Goal: Entertainment & Leisure: Consume media (video, audio)

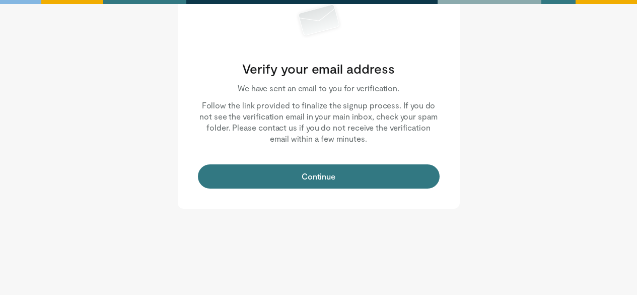
scroll to position [80, 0]
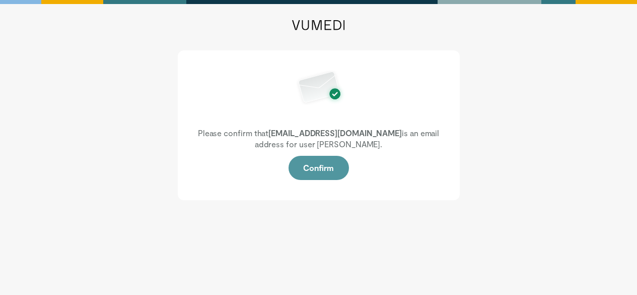
click at [328, 167] on button "Confirm" at bounding box center [319, 168] width 60 height 24
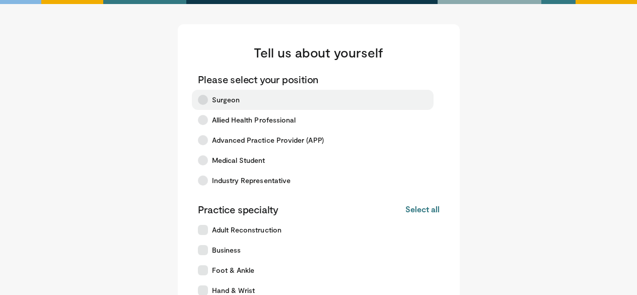
click at [221, 99] on span "Surgeon" at bounding box center [226, 100] width 28 height 10
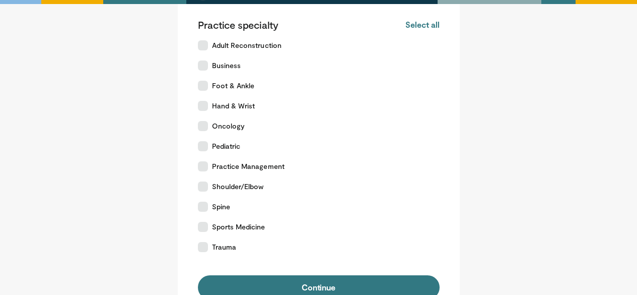
scroll to position [200, 0]
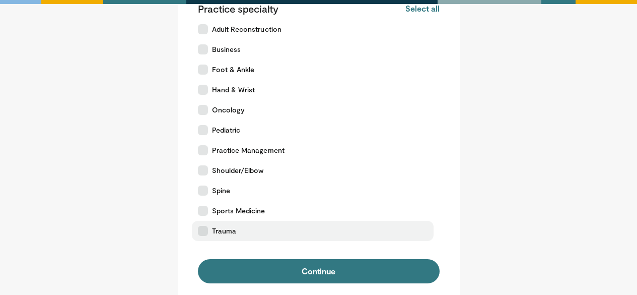
click at [205, 228] on icon at bounding box center [203, 231] width 10 height 10
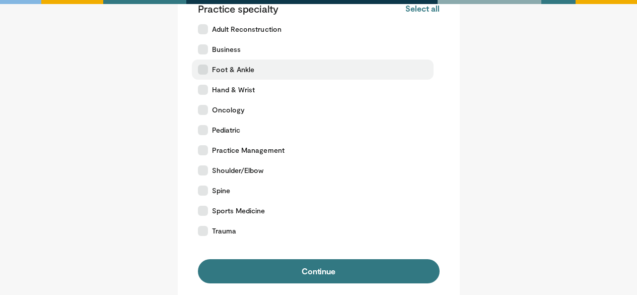
click at [205, 75] on label "Foot & Ankle" at bounding box center [313, 69] width 242 height 20
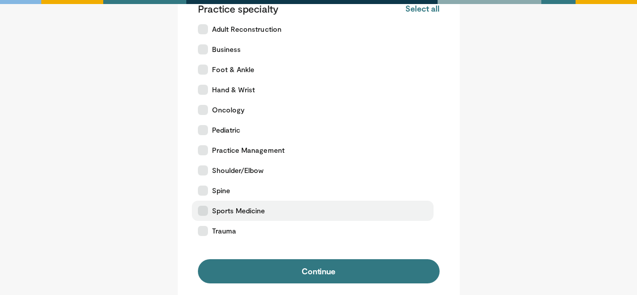
click at [206, 209] on icon at bounding box center [203, 210] width 10 height 10
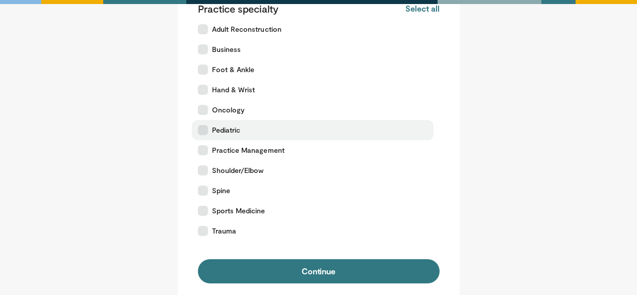
click at [202, 134] on icon at bounding box center [203, 130] width 10 height 10
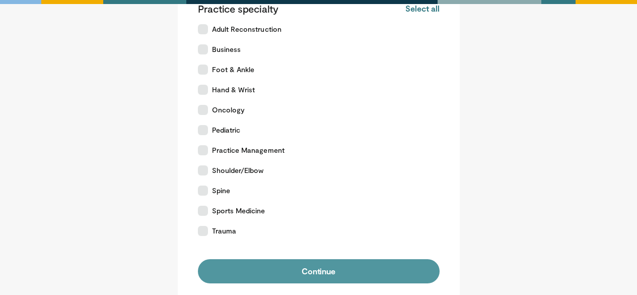
click at [306, 272] on button "Continue" at bounding box center [319, 271] width 242 height 24
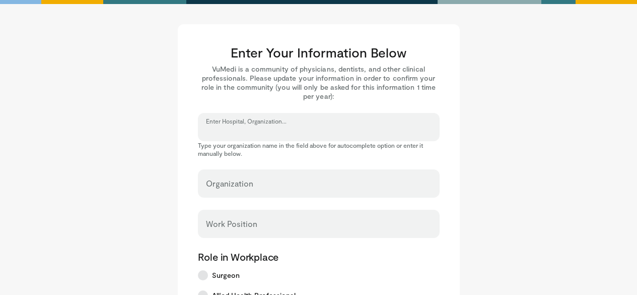
click at [289, 131] on input "Enter Hospital, Organization..." at bounding box center [319, 131] width 226 height 11
click at [241, 119] on label "Enter Hospital, Organization..." at bounding box center [261, 127] width 110 height 20
click at [241, 126] on input "Enter Hospital, Organization..." at bounding box center [319, 131] width 226 height 11
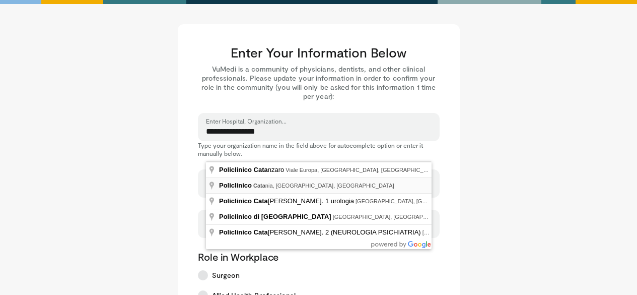
type input "**********"
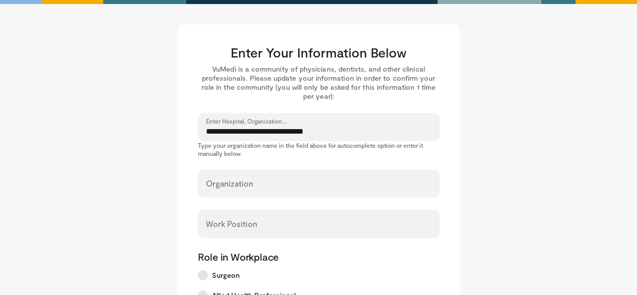
select select "**"
type input "**********"
type input "*******"
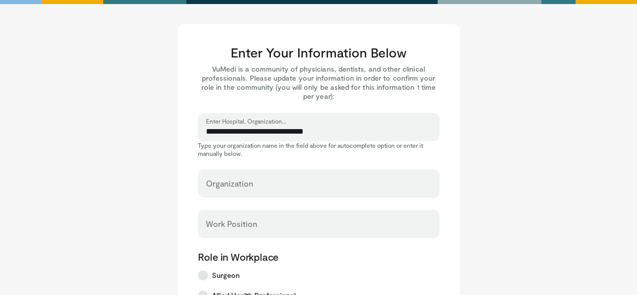
type input "*****"
click at [295, 189] on input "**********" at bounding box center [319, 187] width 226 height 11
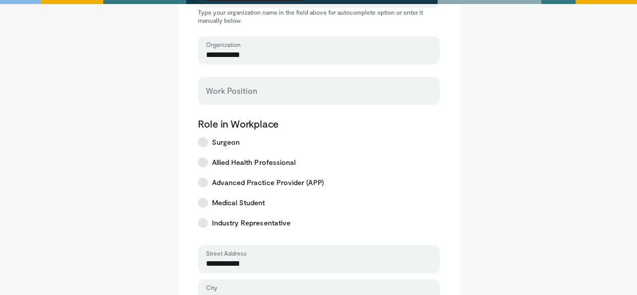
scroll to position [132, 0]
click at [253, 97] on input "Work Position" at bounding box center [319, 95] width 226 height 11
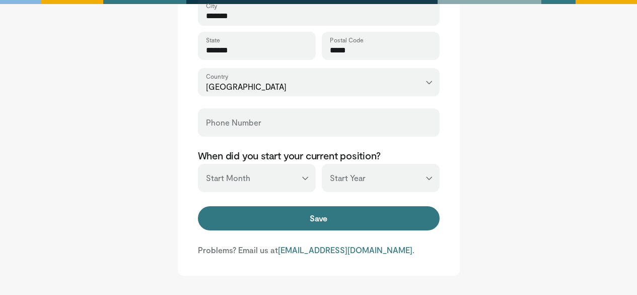
scroll to position [420, 0]
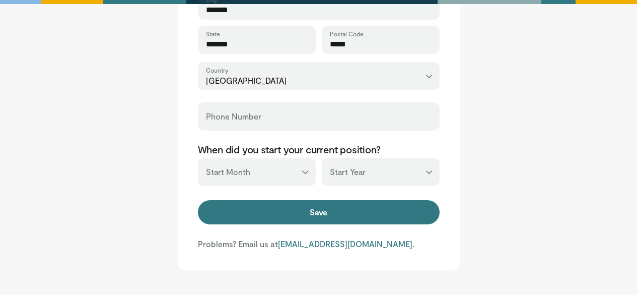
type input "********"
click at [308, 170] on select "*** ******* ******** ***** ***** *** **** **** ****** ********* ******* *******…" at bounding box center [257, 172] width 118 height 28
select select "**"
click at [198, 158] on select "*** ******* ******** ***** ***** *** **** **** ****** ********* ******* *******…" at bounding box center [257, 172] width 118 height 28
click at [359, 180] on select "*** **** **** **** **** **** **** **** **** **** **** **** **** **** **** **** …" at bounding box center [381, 172] width 118 height 28
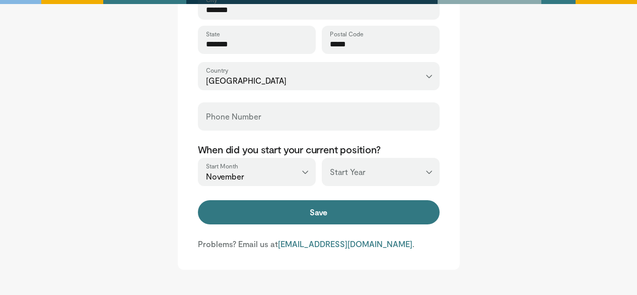
select select "****"
click at [322, 158] on select "*** **** **** **** **** **** **** **** **** **** **** **** **** **** **** **** …" at bounding box center [381, 172] width 118 height 28
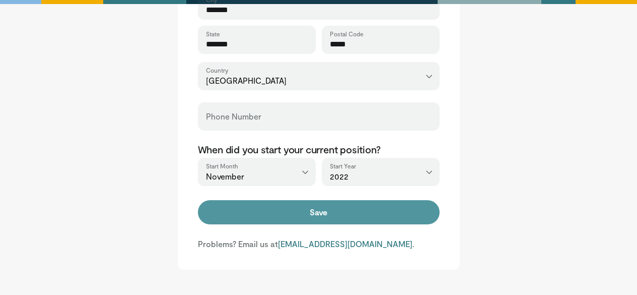
click at [315, 212] on button "Save" at bounding box center [319, 212] width 242 height 24
type input "**********"
click at [232, 213] on button "Save" at bounding box center [319, 212] width 242 height 24
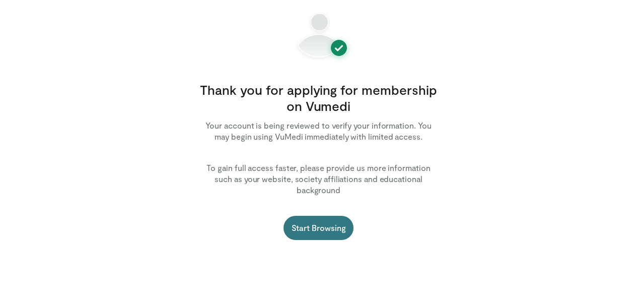
scroll to position [67, 0]
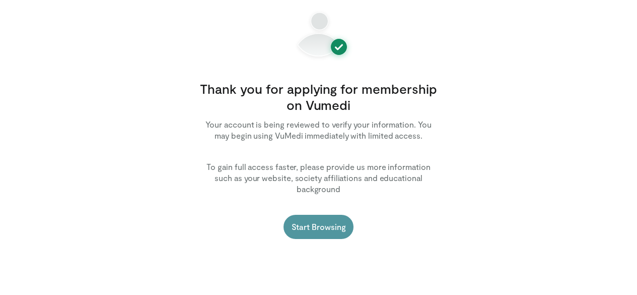
click at [320, 215] on link "Start Browsing" at bounding box center [319, 227] width 71 height 24
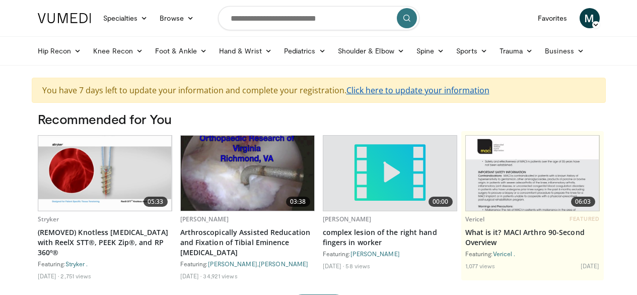
click at [442, 94] on link "Click here to update your information" at bounding box center [417, 90] width 143 height 11
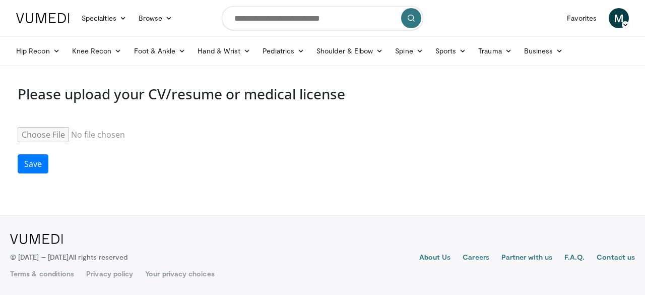
click at [30, 133] on input "Resume" at bounding box center [95, 134] width 154 height 15
click at [615, 21] on span "M" at bounding box center [618, 18] width 20 height 20
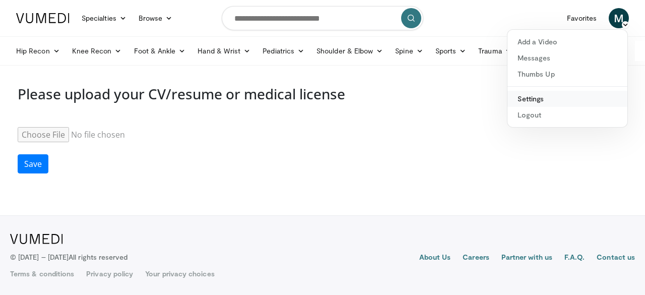
click at [533, 99] on link "Settings" at bounding box center [567, 99] width 120 height 16
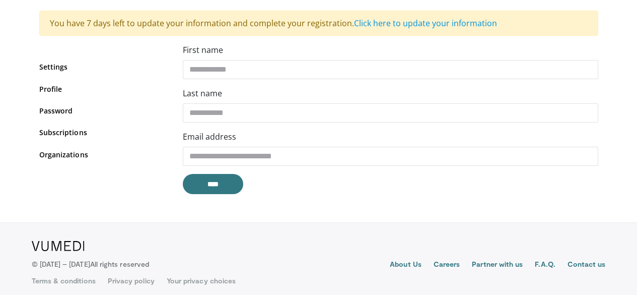
scroll to position [68, 0]
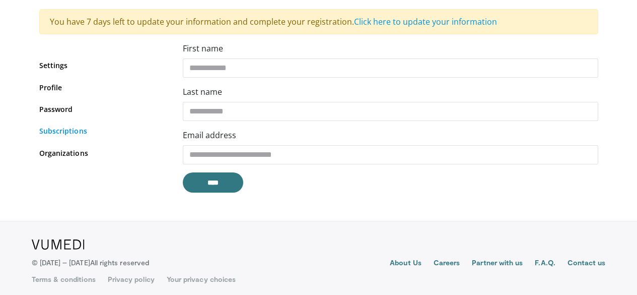
click at [54, 134] on link "Subscriptions" at bounding box center [103, 130] width 128 height 11
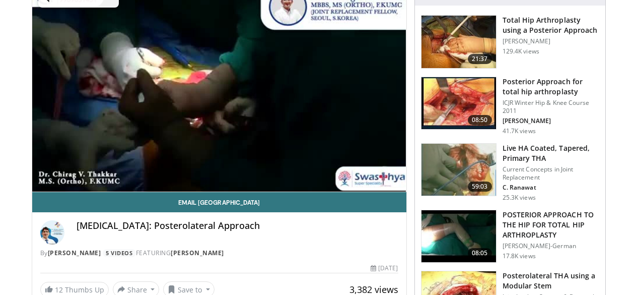
scroll to position [102, 0]
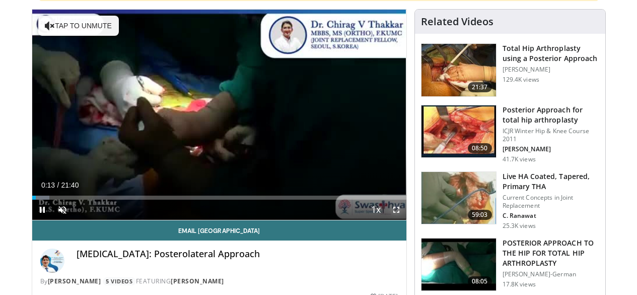
click at [402, 220] on span "Video Player" at bounding box center [396, 209] width 20 height 20
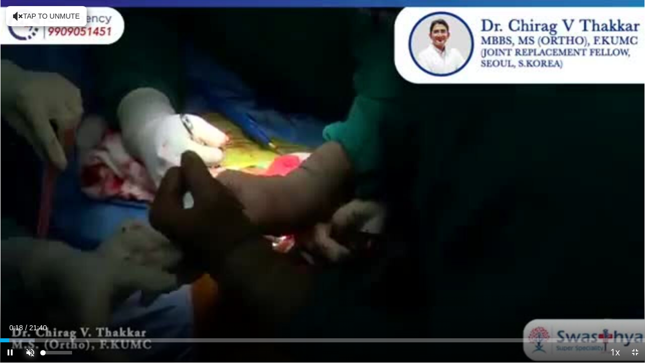
click at [35, 294] on span "Video Player" at bounding box center [30, 352] width 20 height 20
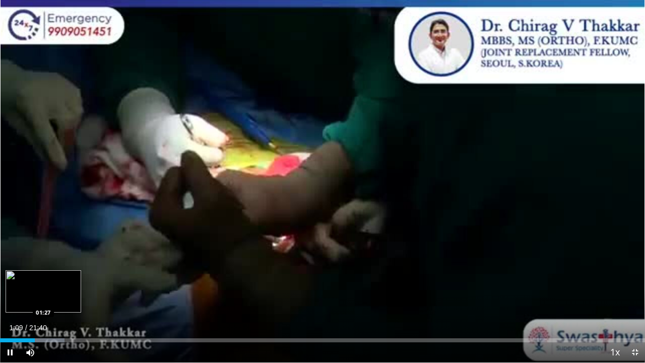
click at [43, 294] on video-js "**********" at bounding box center [322, 181] width 645 height 363
click at [55, 294] on div "Loaded : 10.74% 01:50 01:52" at bounding box center [322, 337] width 645 height 10
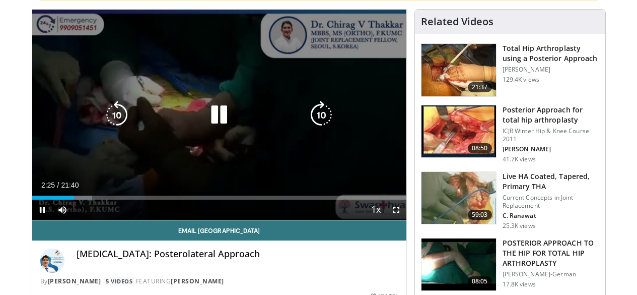
click at [205, 125] on icon "Video Player" at bounding box center [219, 115] width 28 height 28
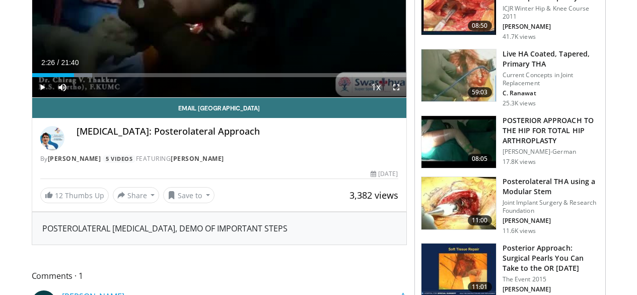
scroll to position [63, 0]
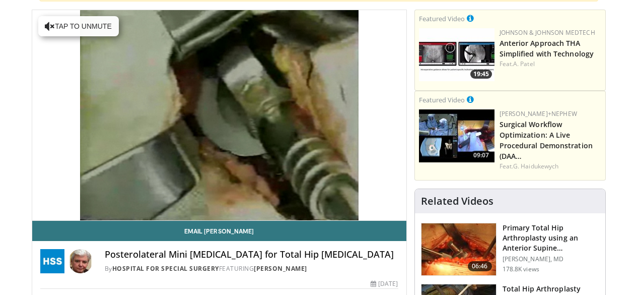
scroll to position [99, 0]
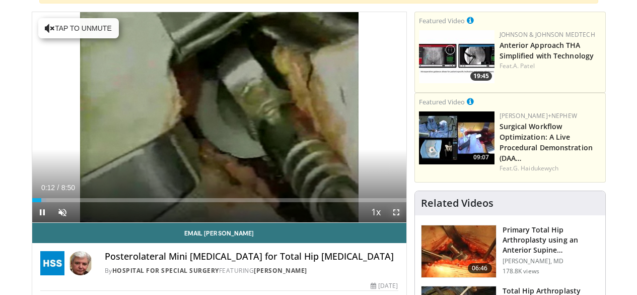
click at [401, 222] on span "Video Player" at bounding box center [396, 212] width 20 height 20
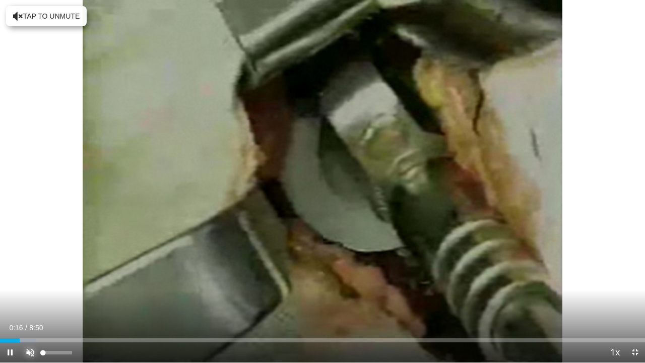
click at [30, 294] on span "Video Player" at bounding box center [30, 352] width 20 height 20
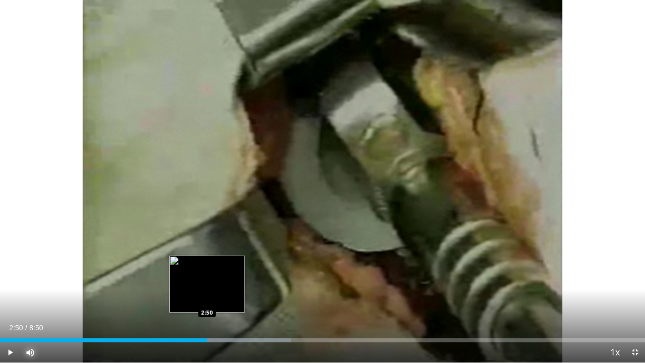
click at [207, 294] on div "Loaded : 45.19% 2:57 2:50" at bounding box center [322, 340] width 645 height 4
click at [195, 294] on div "2:51" at bounding box center [98, 340] width 196 height 4
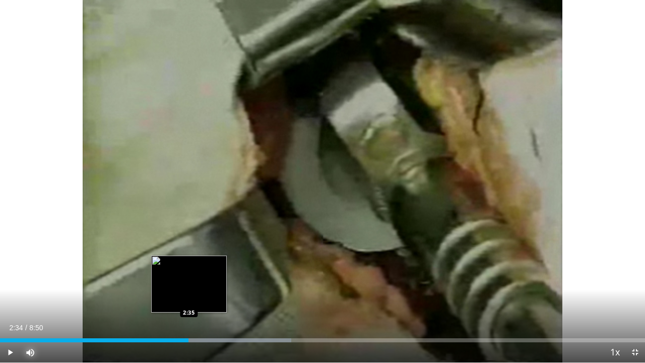
click at [188, 294] on div "2:42" at bounding box center [94, 340] width 188 height 4
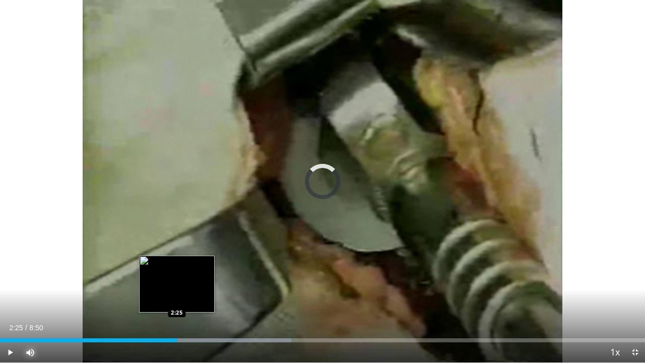
click at [177, 294] on div "Loaded : 45.19% 2:25 2:25" at bounding box center [322, 340] width 645 height 4
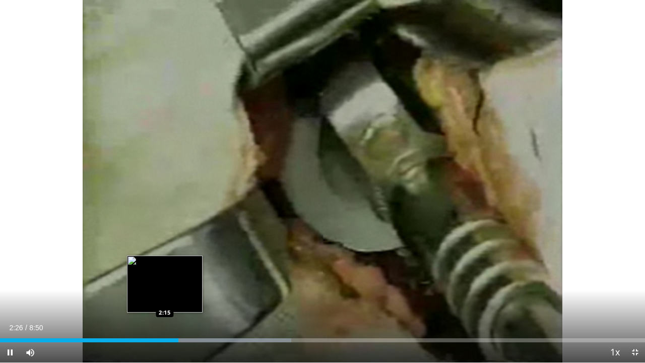
click at [165, 294] on video-js "**********" at bounding box center [322, 181] width 645 height 363
click at [164, 294] on div "Loaded : 45.19% 2:28 2:13" at bounding box center [322, 340] width 645 height 4
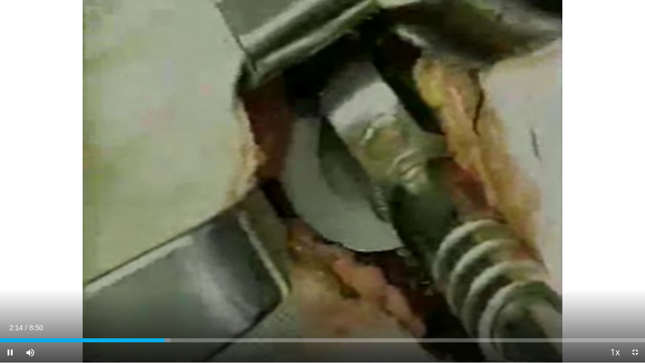
click at [144, 294] on div "Current Time 2:14 / Duration 8:50 Pause Skip Backward Skip Forward Mute 47% Loa…" at bounding box center [322, 352] width 645 height 20
click at [631, 294] on span "Video Player" at bounding box center [634, 352] width 20 height 20
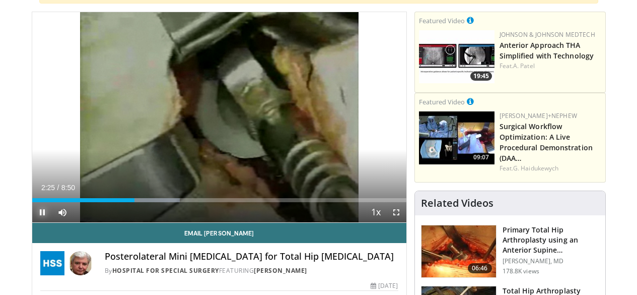
click at [32, 222] on span "Video Player" at bounding box center [42, 212] width 20 height 20
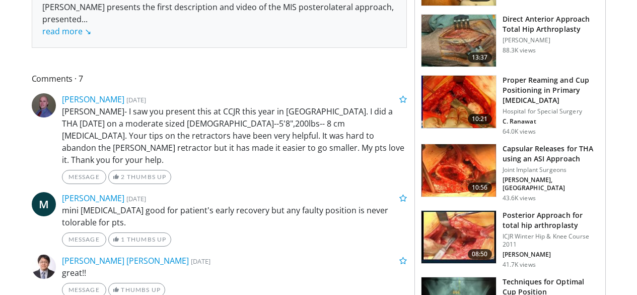
scroll to position [0, 0]
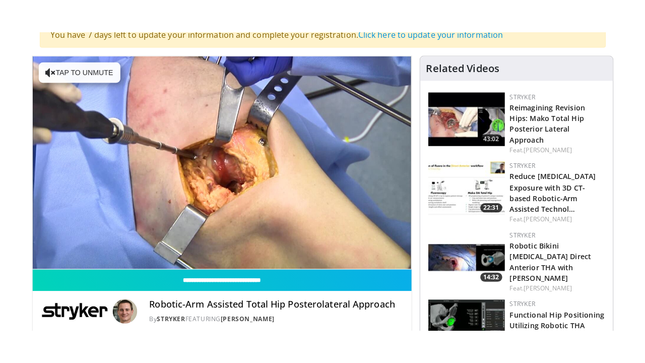
scroll to position [116, 0]
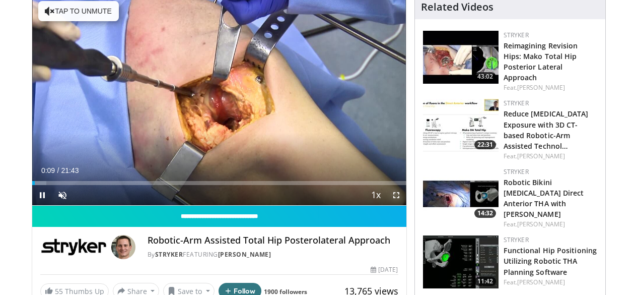
click at [403, 205] on span "Video Player" at bounding box center [396, 195] width 20 height 20
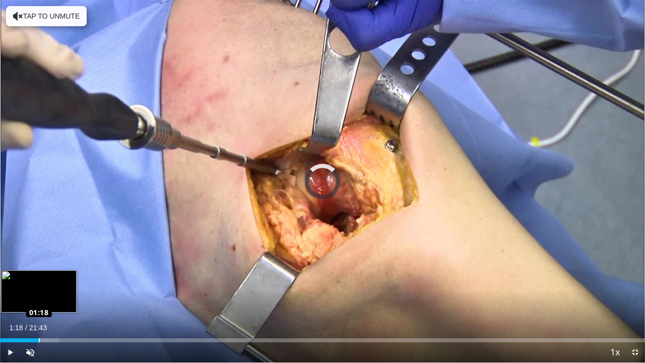
click at [39, 294] on div "Loaded : 9.13% 01:18 01:18" at bounding box center [322, 340] width 645 height 4
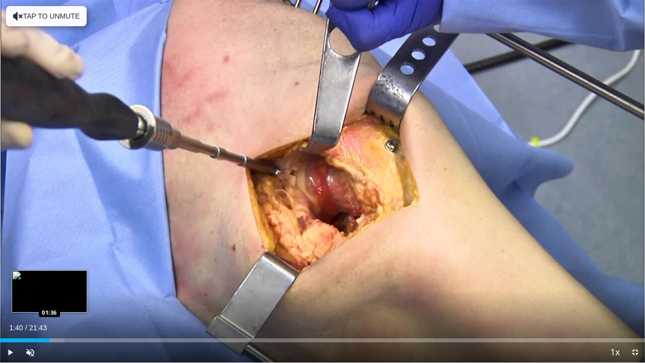
click at [49, 294] on div "Loaded : 9.98% 01:19 01:36" at bounding box center [322, 340] width 645 height 4
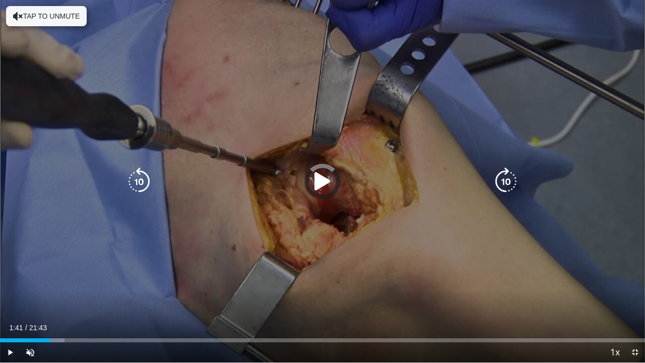
click at [58, 294] on div "Loaded : 9.98% 01:41 01:36" at bounding box center [322, 340] width 645 height 4
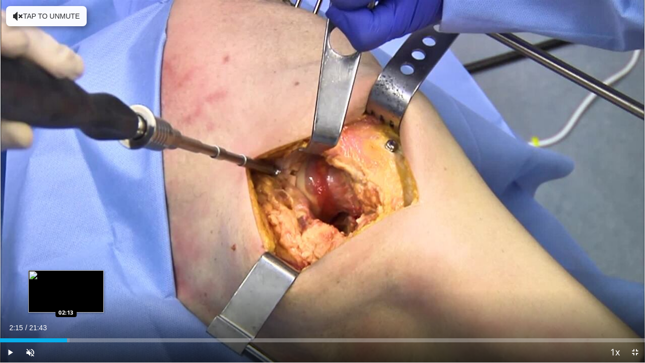
click at [67, 294] on div "Progress Bar" at bounding box center [56, 340] width 25 height 4
click at [81, 294] on div "Progress Bar" at bounding box center [73, 340] width 32 height 4
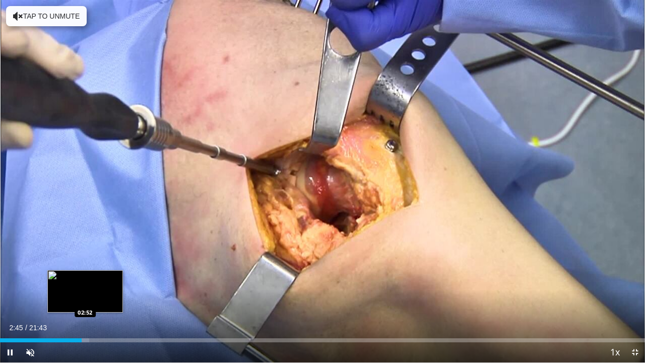
click at [85, 294] on video-js "**********" at bounding box center [322, 181] width 645 height 363
click at [95, 294] on div "Loaded : 18.26% 03:12 03:11" at bounding box center [322, 340] width 645 height 4
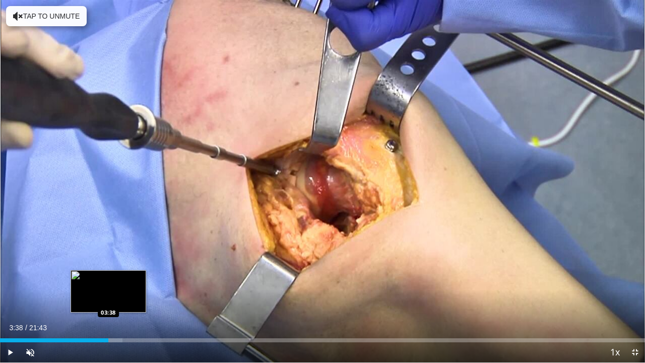
click at [108, 294] on div "Loaded : 19.02% 03:13 03:38" at bounding box center [322, 340] width 645 height 4
click at [114, 294] on div "Progress Bar" at bounding box center [114, 340] width 29 height 4
click at [122, 294] on div "Loaded : 19.96% 04:08 04:08" at bounding box center [322, 340] width 645 height 4
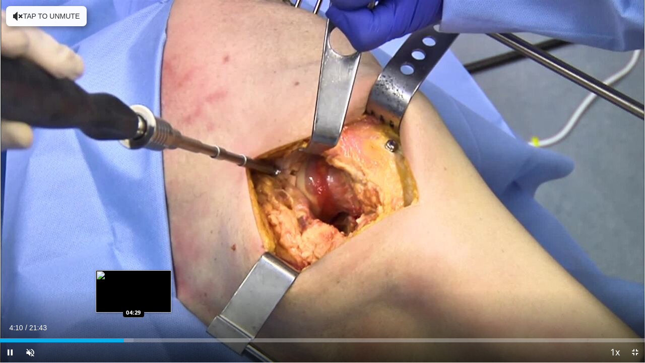
click at [133, 294] on div "Progress Bar" at bounding box center [120, 340] width 25 height 4
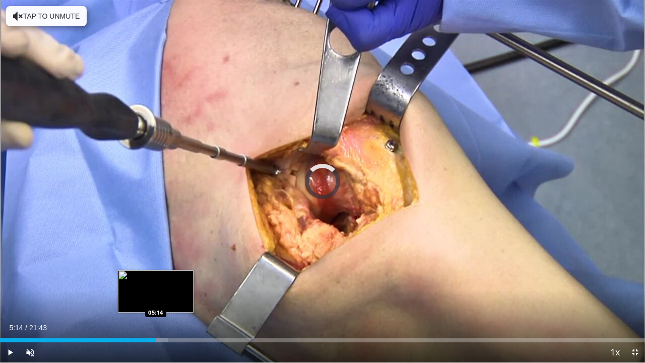
click at [156, 294] on div "Progress Bar" at bounding box center [150, 340] width 35 height 4
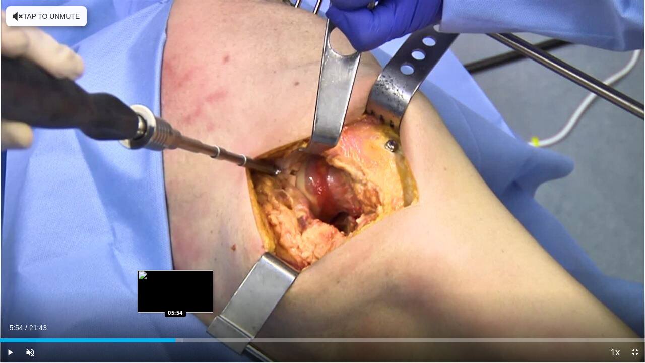
click at [175, 294] on div "Loaded : 28.41% 05:54 05:54" at bounding box center [322, 337] width 645 height 10
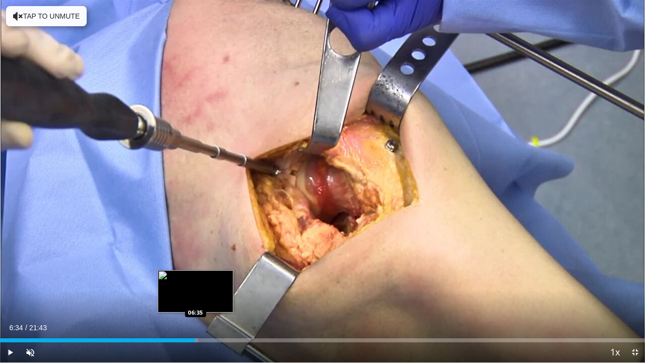
click at [195, 294] on div "Progress Bar" at bounding box center [181, 340] width 34 height 4
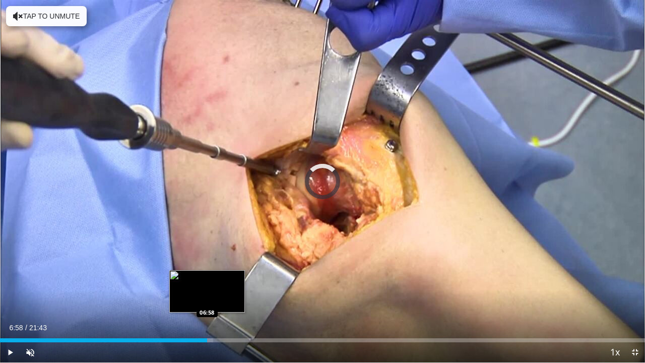
click at [206, 294] on div "Loaded : 33.01% 06:58 06:58" at bounding box center [322, 340] width 645 height 4
click at [217, 294] on div "Progress Bar" at bounding box center [204, 340] width 25 height 4
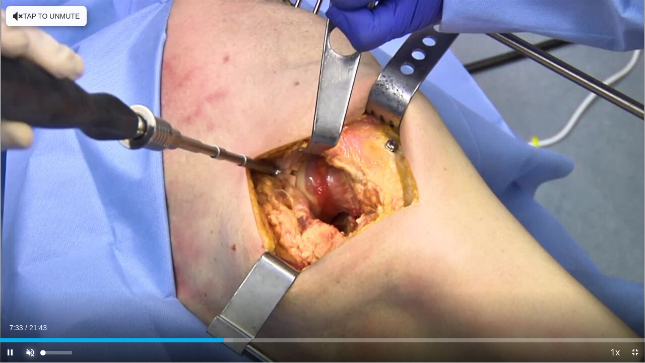
click at [28, 294] on span "Video Player" at bounding box center [30, 352] width 20 height 20
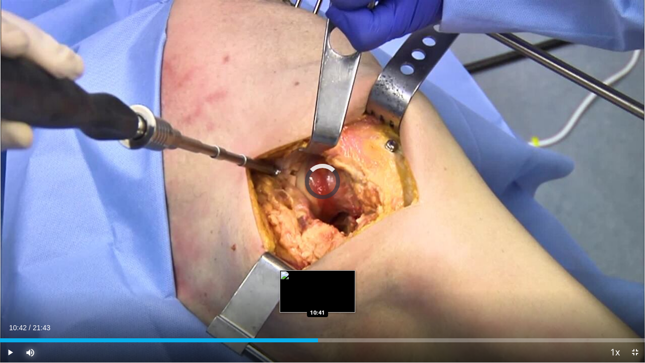
click at [318, 294] on div "Loaded : 42.99% 10:42 10:41" at bounding box center [322, 337] width 645 height 10
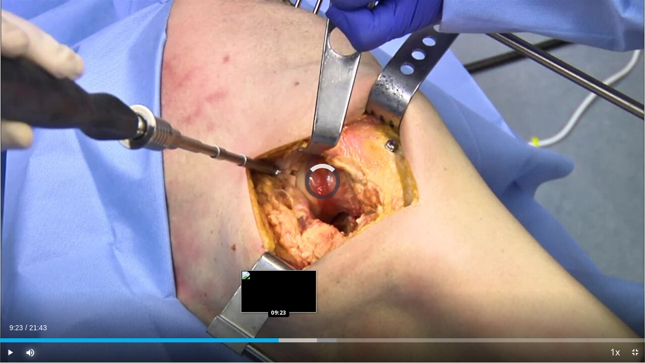
click at [278, 294] on div "Loaded : 52.21% 10:55 09:23" at bounding box center [322, 337] width 645 height 10
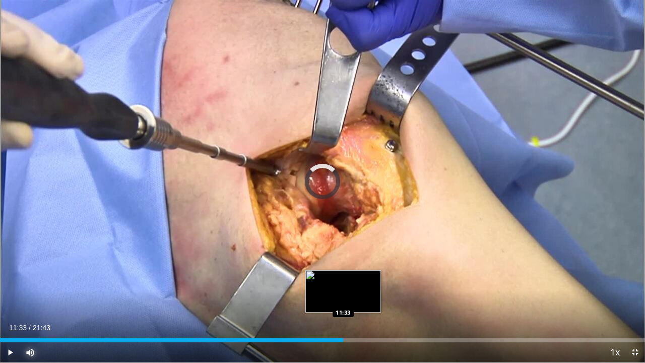
click at [343, 294] on div "Loaded : 43.76% 11:33 11:33" at bounding box center [322, 340] width 645 height 4
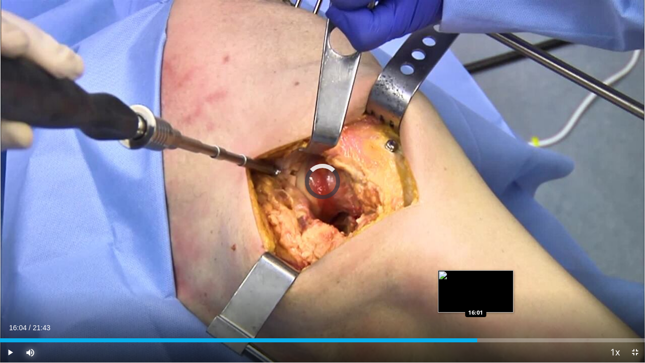
click at [477, 294] on div "Loaded : 53.74% 16:04 16:01" at bounding box center [322, 340] width 645 height 4
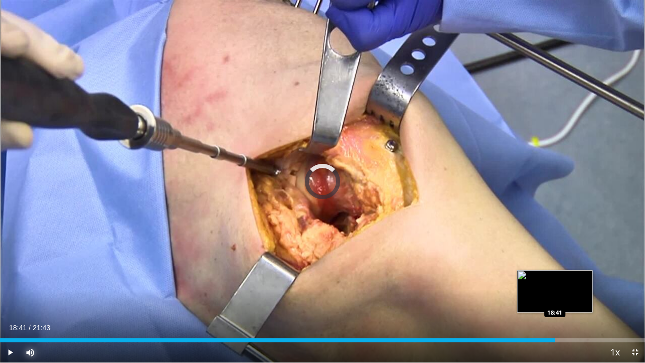
click at [554, 294] on div "Loaded : 80.61% 16:29 18:41" at bounding box center [322, 340] width 645 height 4
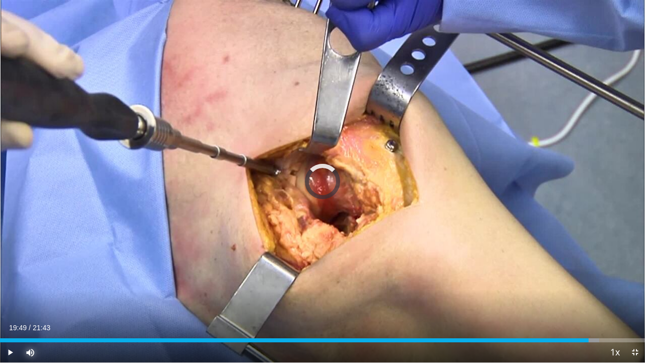
click at [588, 294] on div "Loaded : 92.90% 19:49 19:48" at bounding box center [322, 340] width 645 height 4
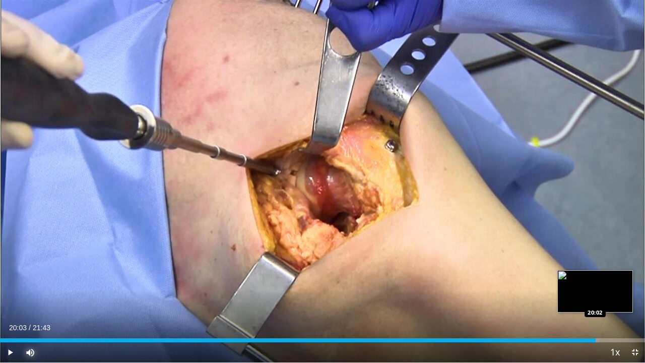
click at [595, 294] on div "Loaded : 92.90% 20:03 20:02" at bounding box center [322, 340] width 645 height 4
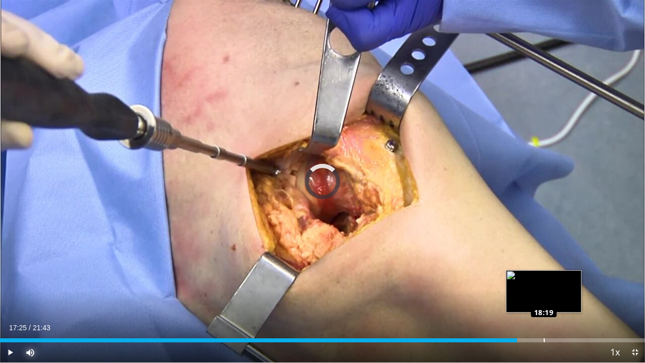
drag, startPoint x: 595, startPoint y: 341, endPoint x: 543, endPoint y: 338, distance: 51.5
click at [543, 294] on div "Loaded : 0.00% 18:19 18:19" at bounding box center [322, 340] width 645 height 4
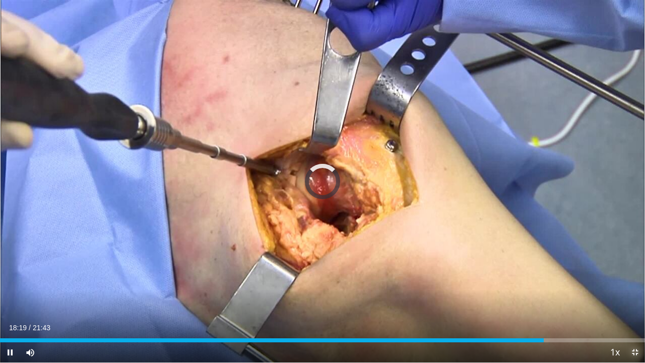
click at [637, 294] on span "Video Player" at bounding box center [634, 352] width 20 height 20
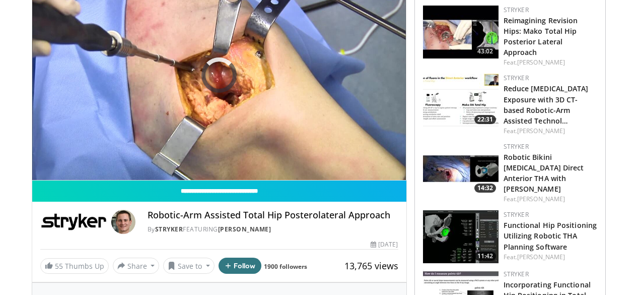
scroll to position [92, 0]
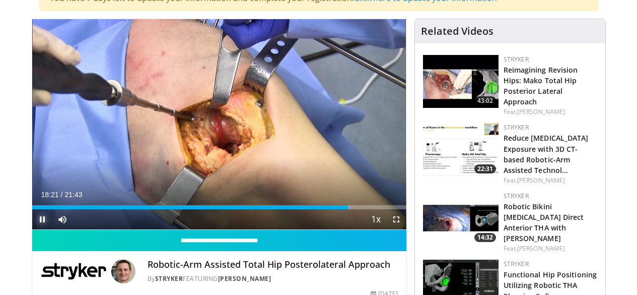
click at [32, 229] on span "Video Player" at bounding box center [42, 219] width 20 height 20
